Goal: Task Accomplishment & Management: Manage account settings

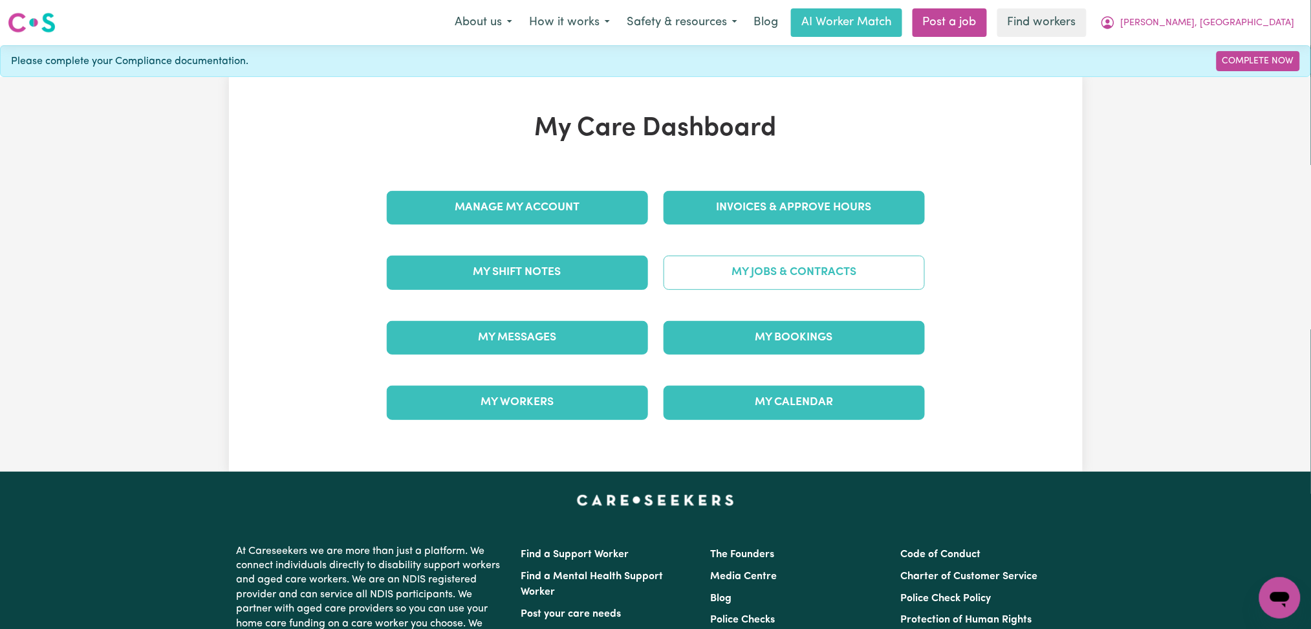
click at [780, 272] on link "My Jobs & Contracts" at bounding box center [794, 273] width 261 height 34
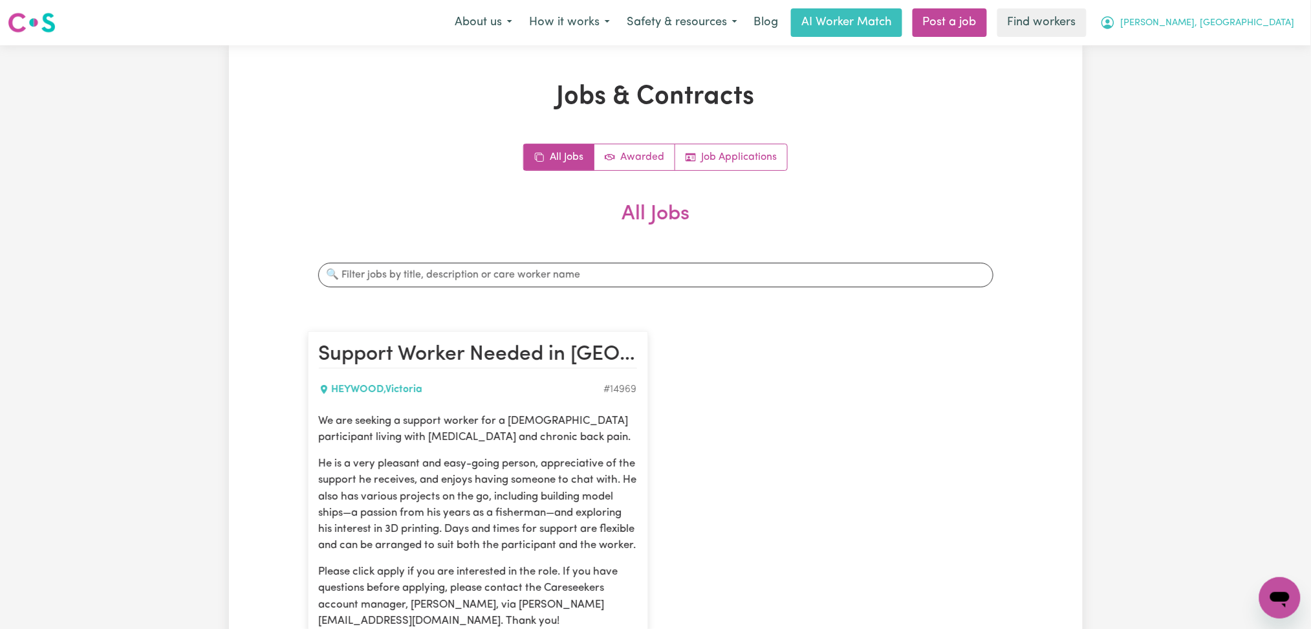
drag, startPoint x: 1236, startPoint y: 23, endPoint x: 1236, endPoint y: 36, distance: 12.9
click at [1236, 36] on button "[PERSON_NAME], [GEOGRAPHIC_DATA]" at bounding box center [1198, 22] width 212 height 27
click at [1232, 82] on link "Logout" at bounding box center [1252, 74] width 102 height 25
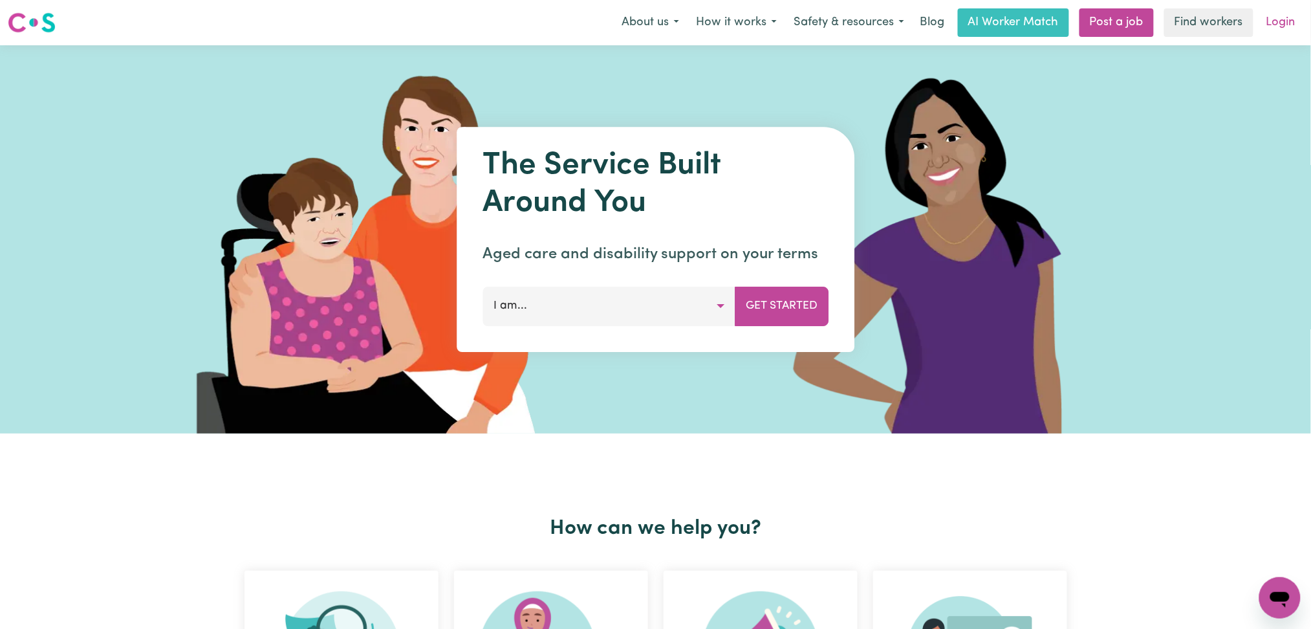
click at [1282, 23] on link "Login" at bounding box center [1281, 22] width 45 height 28
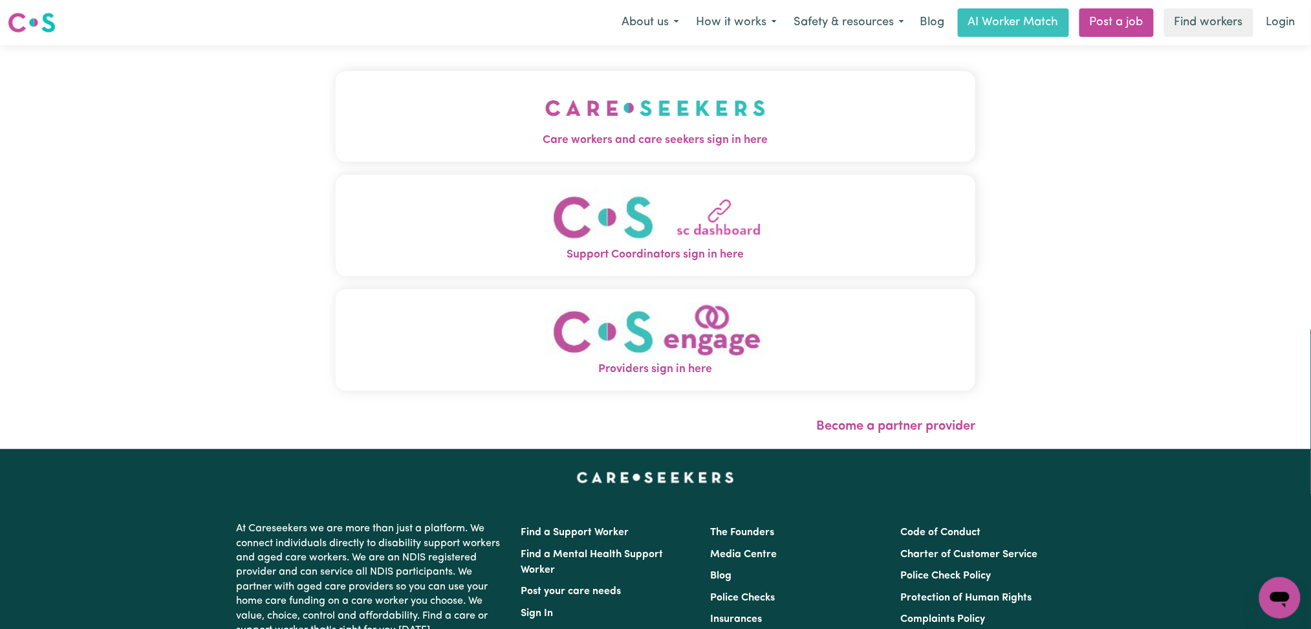
click at [336, 89] on button "Care workers and care seekers sign in here" at bounding box center [656, 116] width 640 height 91
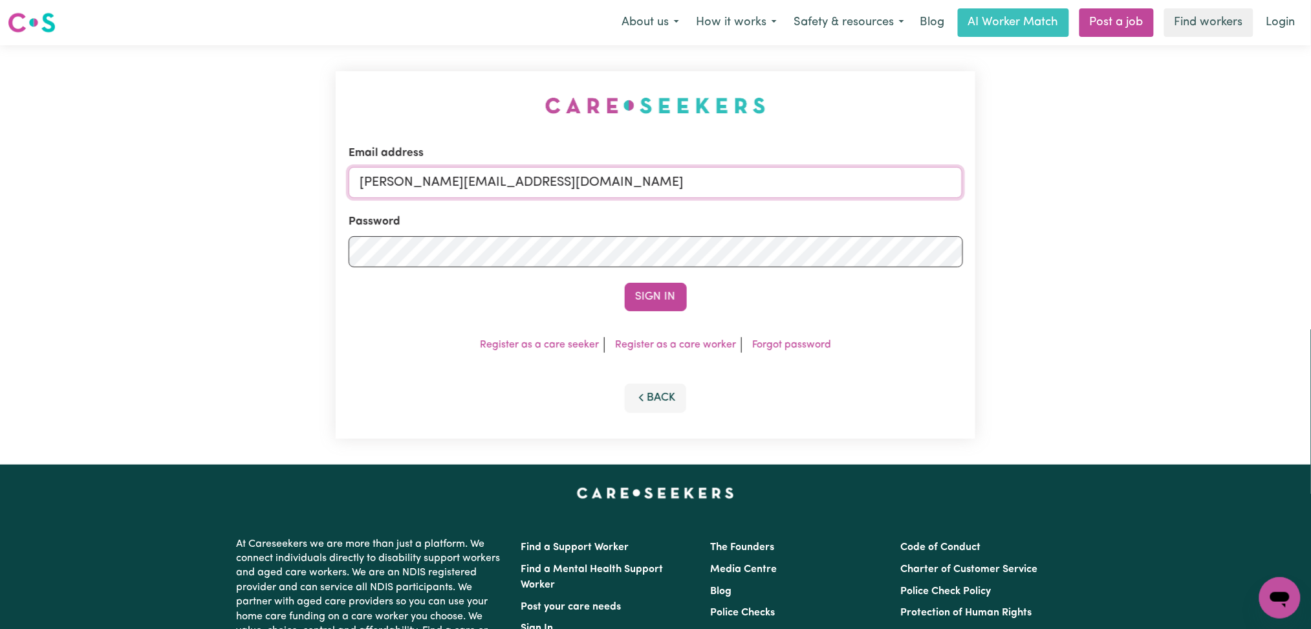
click at [458, 191] on input "[PERSON_NAME][EMAIL_ADDRESS][DOMAIN_NAME]" at bounding box center [656, 182] width 615 height 31
drag, startPoint x: 424, startPoint y: 188, endPoint x: 694, endPoint y: 188, distance: 269.1
click at [694, 188] on input "Superuser~[EMAIL_ADDRESS][DOMAIN_NAME]" at bounding box center [656, 182] width 615 height 31
type input "Superuser~[EMAIL_ADDRESS][DOMAIN_NAME]"
click at [668, 296] on button "Sign In" at bounding box center [656, 297] width 62 height 28
